Goal: Information Seeking & Learning: Learn about a topic

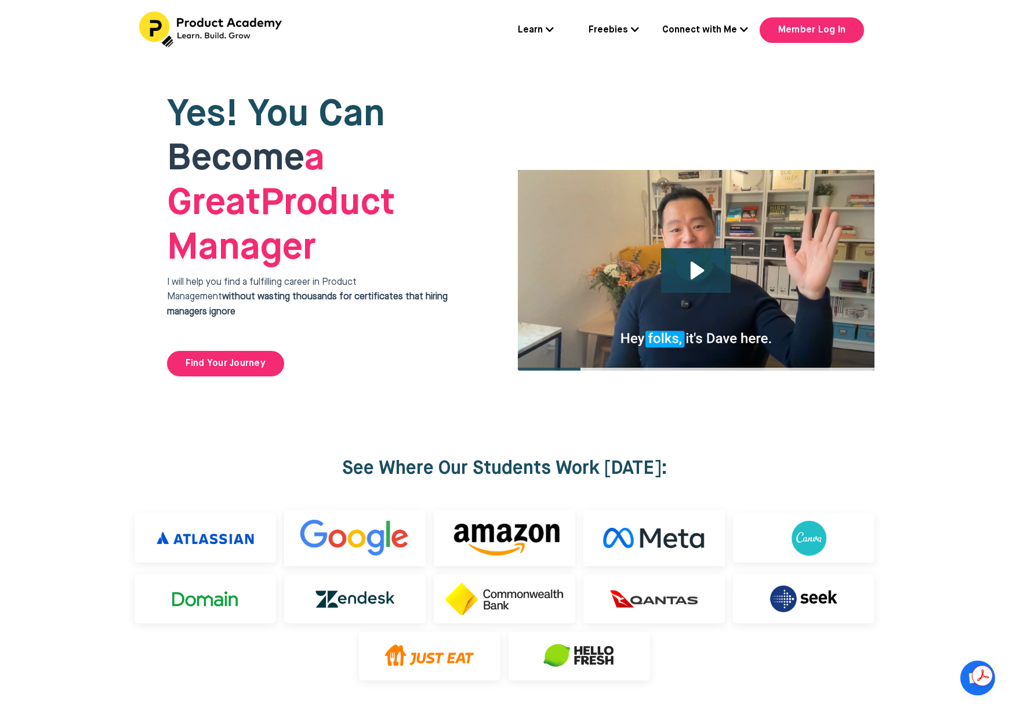
click at [712, 32] on link "Connect with Me" at bounding box center [705, 30] width 86 height 15
click at [691, 66] on link "About" at bounding box center [708, 65] width 116 height 27
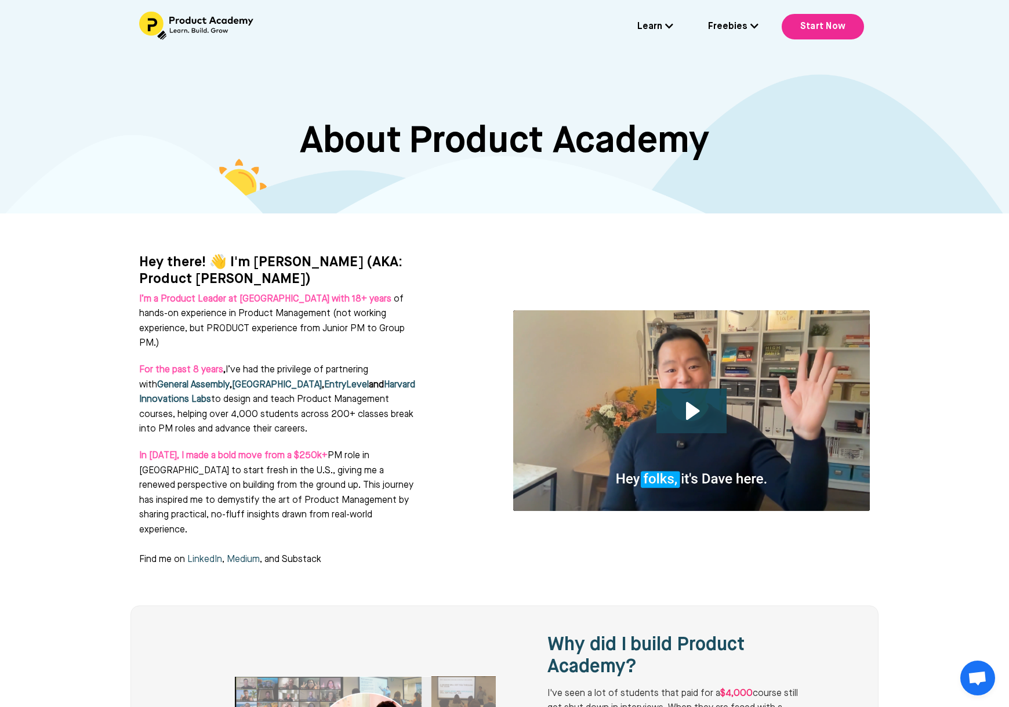
click at [726, 27] on link "Freebies" at bounding box center [733, 27] width 50 height 15
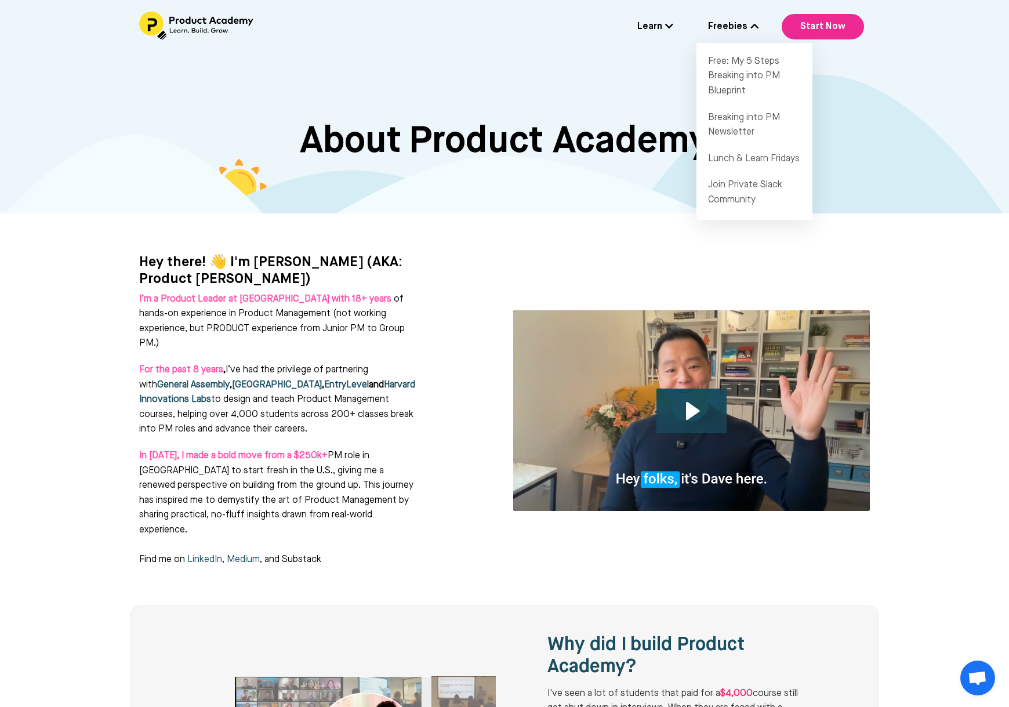
click at [681, 30] on div "Learn Flagship Course: Breaking Into Product Management Get 1:1 Coaching Join 6…" at bounding box center [504, 27] width 777 height 30
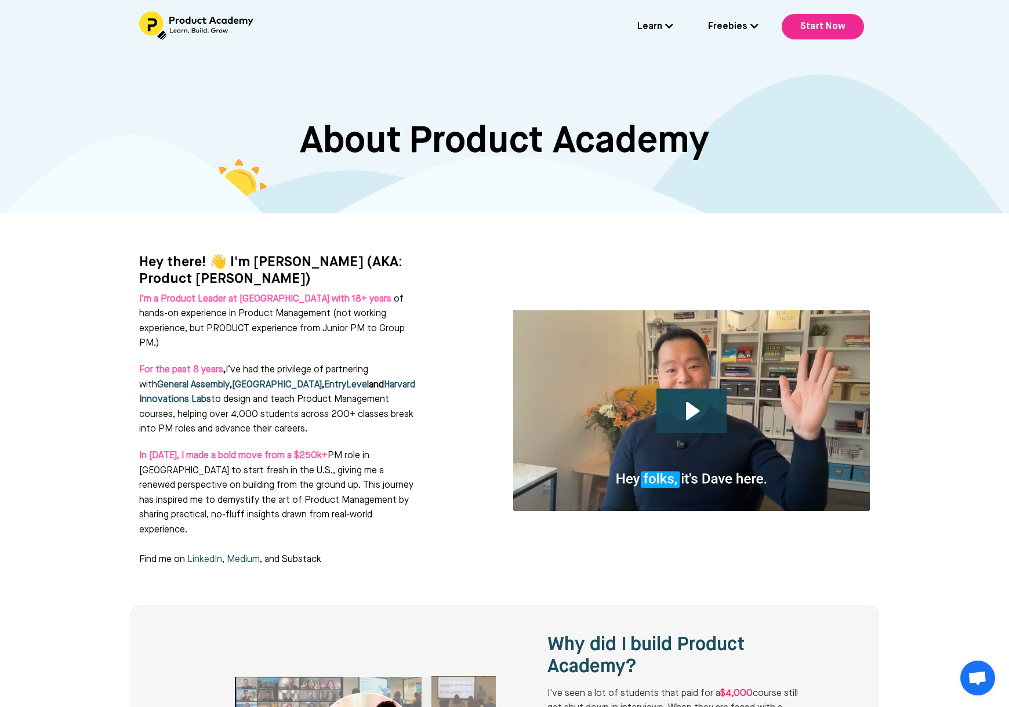
click at [673, 27] on icon at bounding box center [669, 25] width 8 height 9
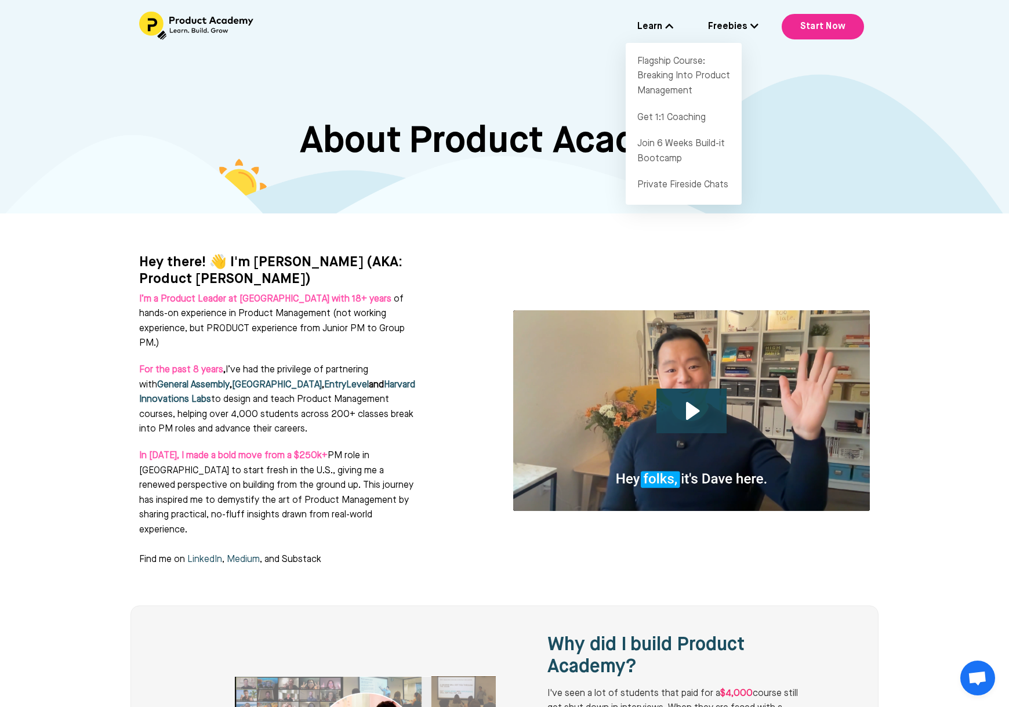
click at [734, 38] on div "Learn Flagship Course: Breaking Into Product Management Get 1:1 Coaching Join 6…" at bounding box center [504, 27] width 777 height 30
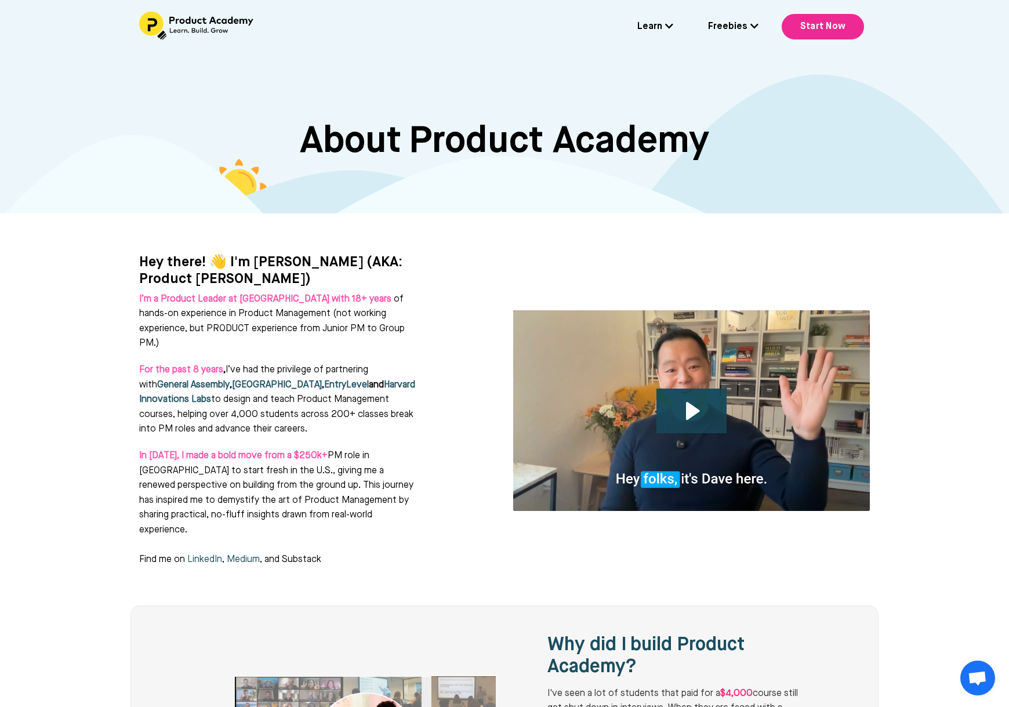
click at [741, 26] on link "Freebies" at bounding box center [733, 27] width 50 height 15
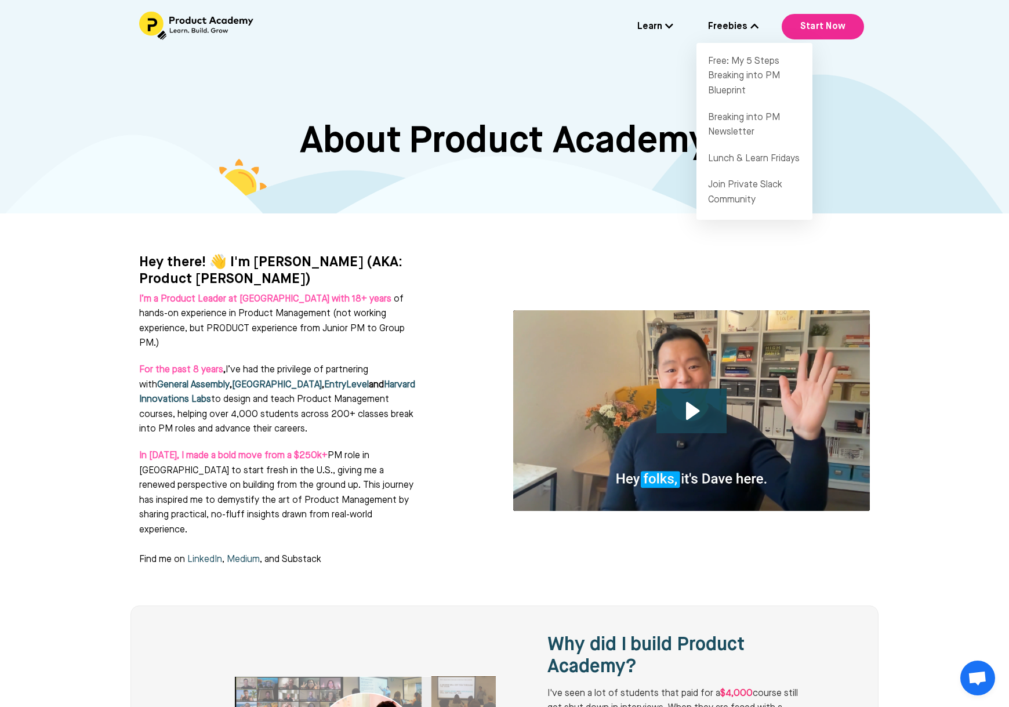
click at [650, 10] on div "Learn Flagship Course: Breaking Into Product Management Get 1:1 Coaching Join 6…" at bounding box center [504, 26] width 1009 height 53
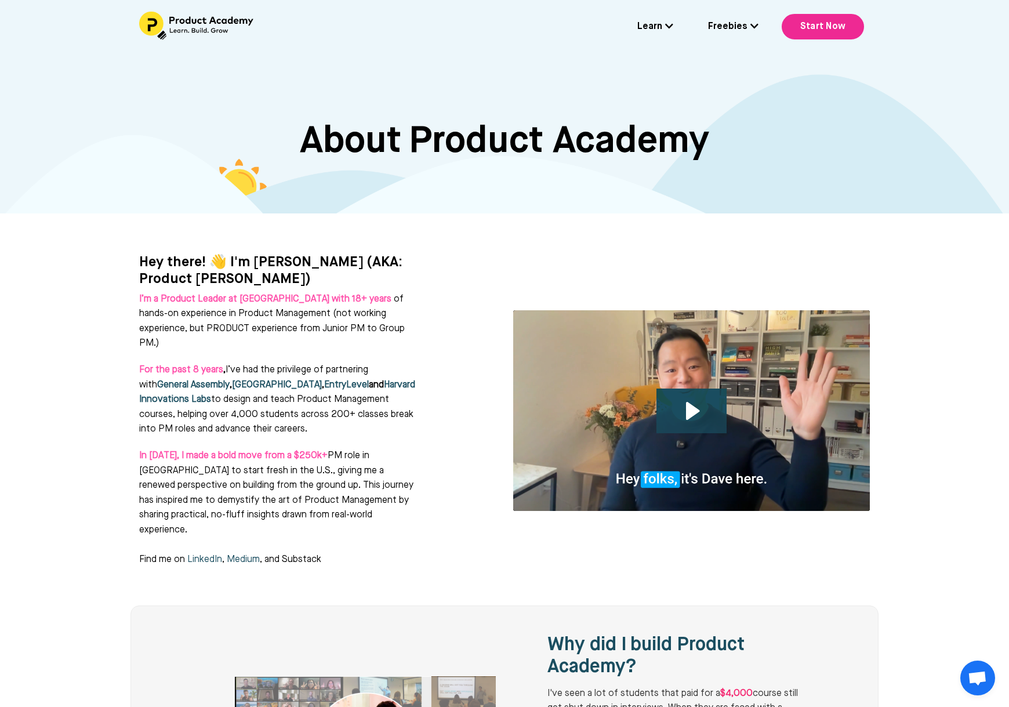
click at [651, 21] on link "Learn" at bounding box center [655, 27] width 36 height 15
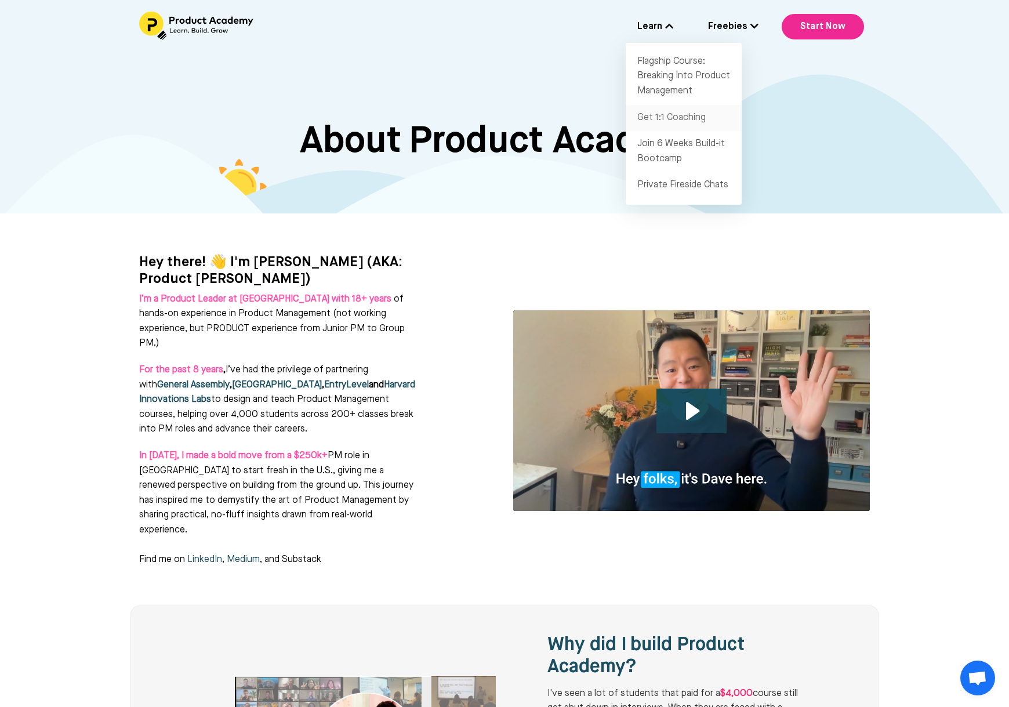
click at [689, 108] on link "Get 1:1 Coaching" at bounding box center [683, 118] width 116 height 27
